Goal: Task Accomplishment & Management: Use online tool/utility

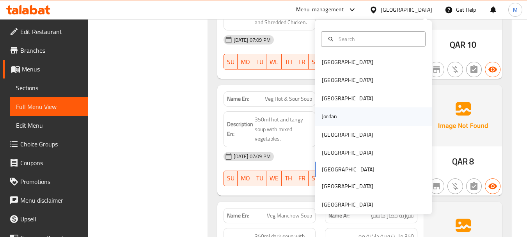
click at [328, 114] on div "Jordan" at bounding box center [329, 116] width 15 height 9
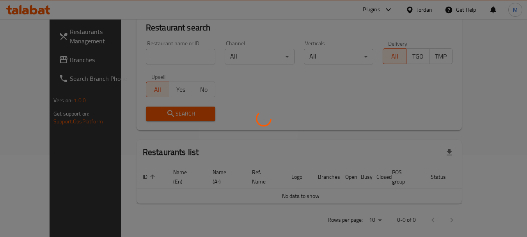
scroll to position [387, 0]
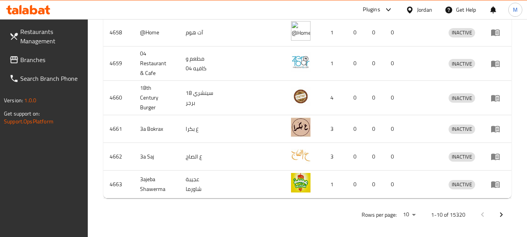
click at [22, 60] on span "Branches" at bounding box center [51, 59] width 62 height 9
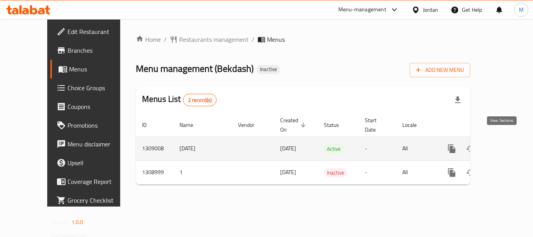
click at [505, 144] on icon "enhanced table" at bounding box center [507, 148] width 9 height 9
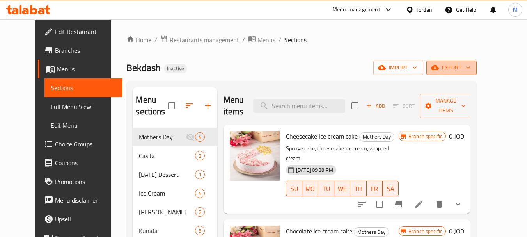
click at [477, 73] on button "export" at bounding box center [451, 67] width 50 height 14
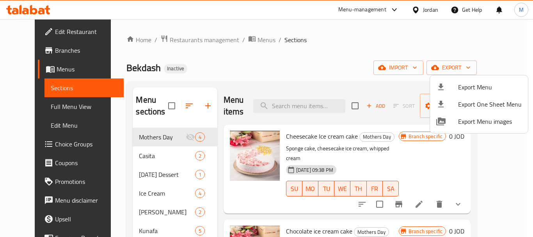
click at [391, 48] on div at bounding box center [266, 118] width 533 height 237
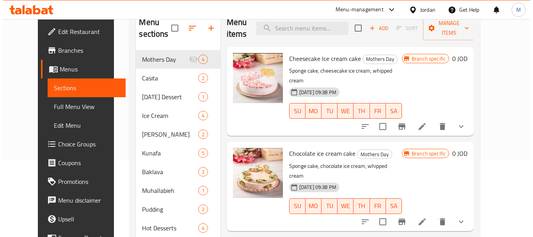
scroll to position [78, 0]
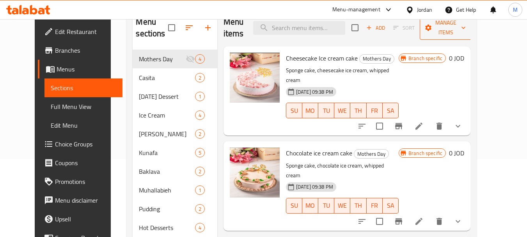
click at [466, 23] on span "Manage items" at bounding box center [446, 28] width 40 height 20
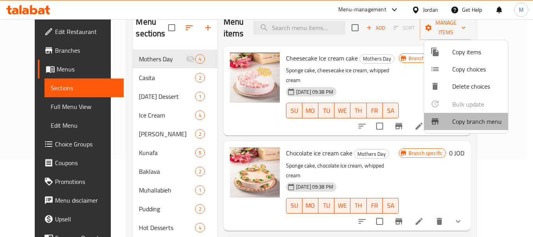
click at [474, 124] on span "Copy branch menu" at bounding box center [477, 121] width 50 height 9
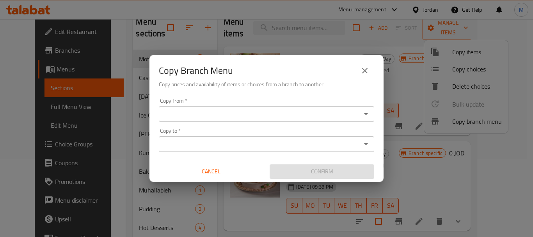
click at [298, 71] on div "Copy Branch Menu" at bounding box center [266, 70] width 215 height 19
